Goal: Information Seeking & Learning: Learn about a topic

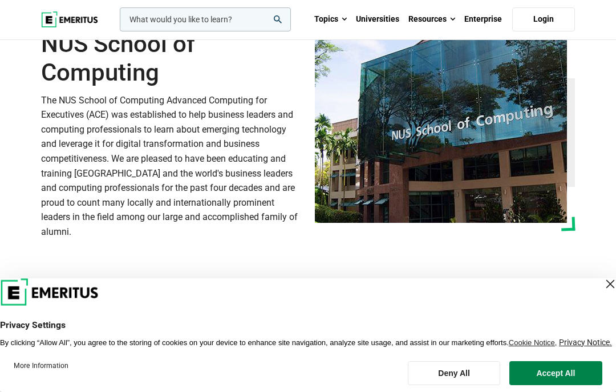
scroll to position [46, 0]
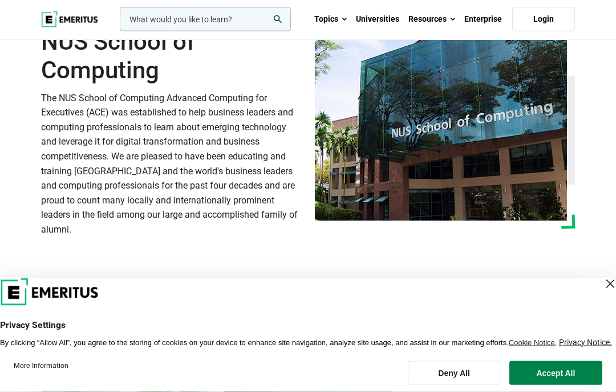
click at [603, 292] on div "Close Layer" at bounding box center [611, 284] width 16 height 16
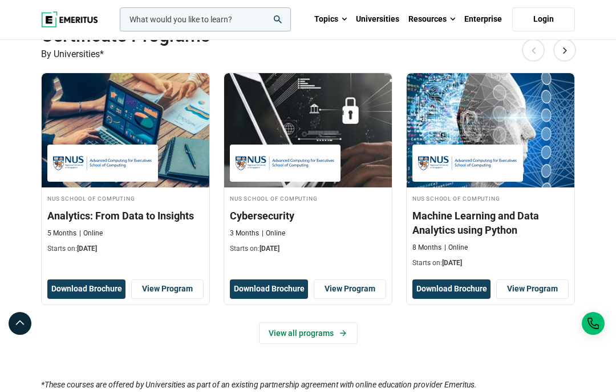
scroll to position [740, 0]
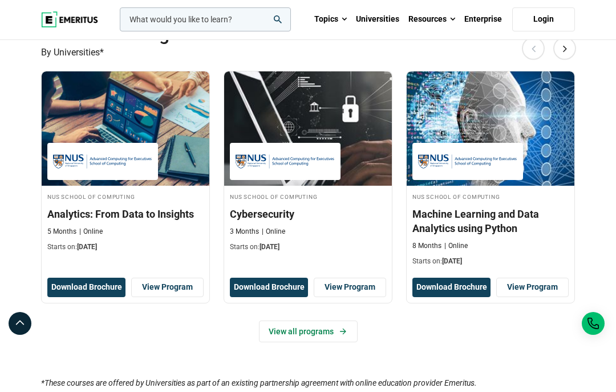
click at [332, 342] on link "View all programs" at bounding box center [308, 331] width 99 height 22
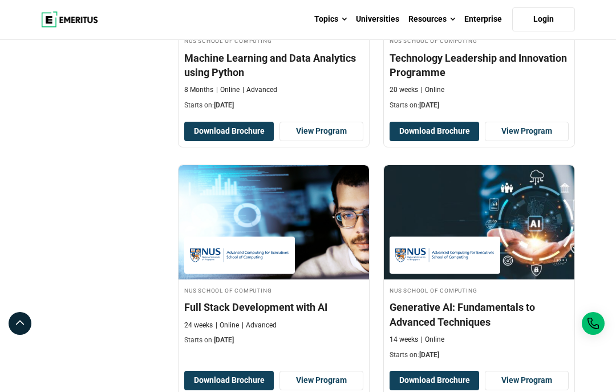
scroll to position [539, 0]
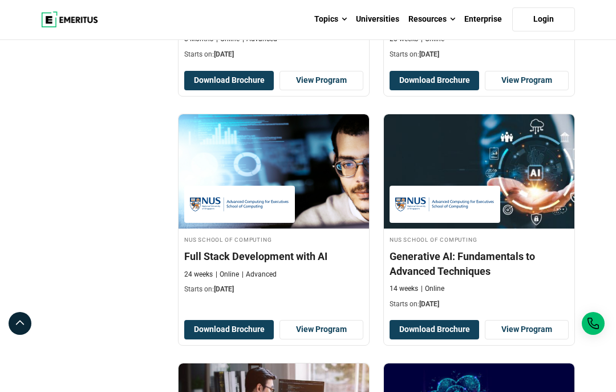
click at [340, 339] on link "View Program" at bounding box center [322, 329] width 84 height 19
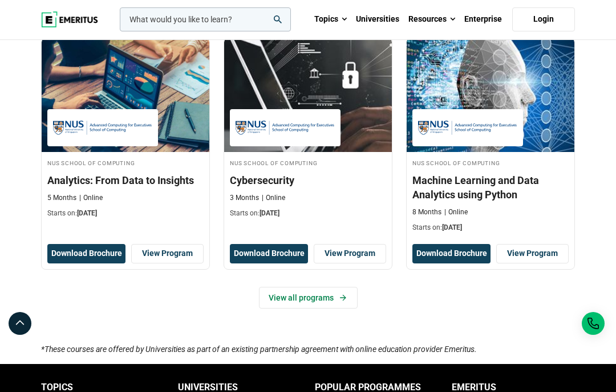
scroll to position [756, 0]
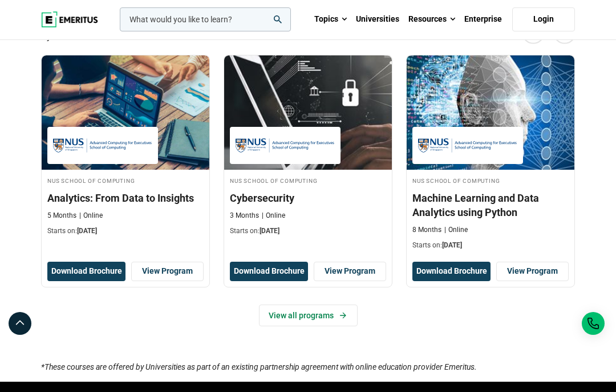
click at [320, 326] on link "View all programs" at bounding box center [308, 315] width 99 height 22
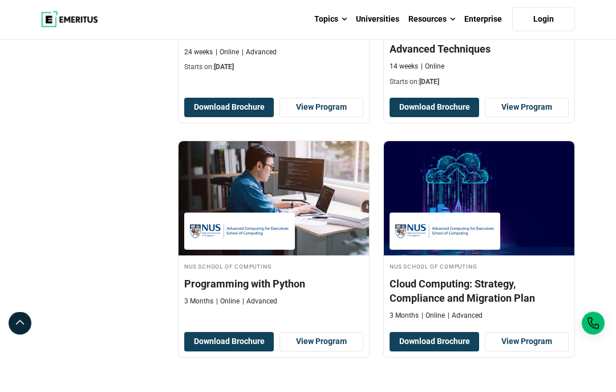
click at [243, 352] on button "Download Brochure" at bounding box center [229, 341] width 90 height 19
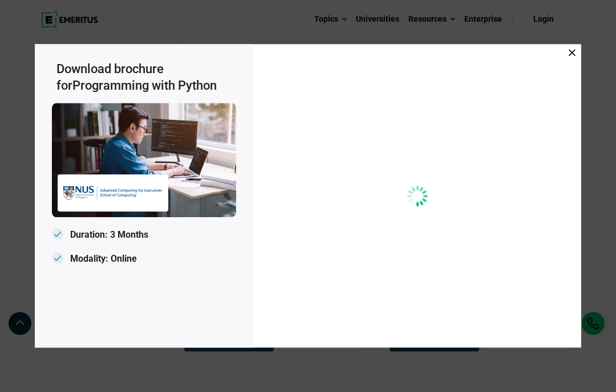
click at [575, 59] on span at bounding box center [572, 53] width 7 height 13
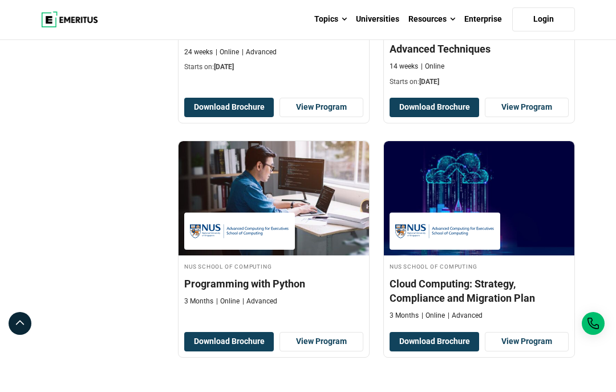
click at [329, 351] on link "View Program" at bounding box center [322, 341] width 84 height 19
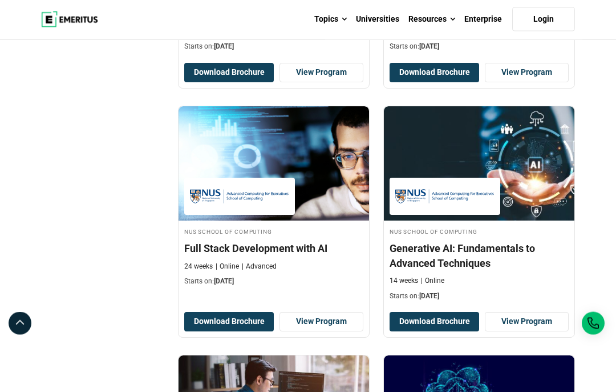
scroll to position [547, 0]
click at [474, 269] on h4 "Generative AI: Fundamentals to Advanced Techniques" at bounding box center [479, 255] width 179 height 29
